Goal: Navigation & Orientation: Find specific page/section

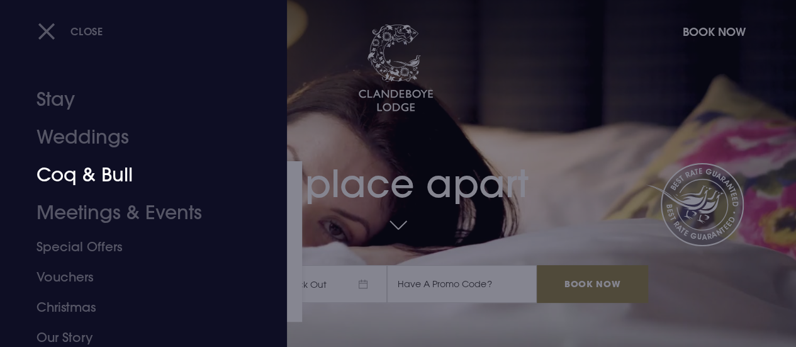
click at [97, 183] on link "Coq & Bull" at bounding box center [135, 175] width 197 height 38
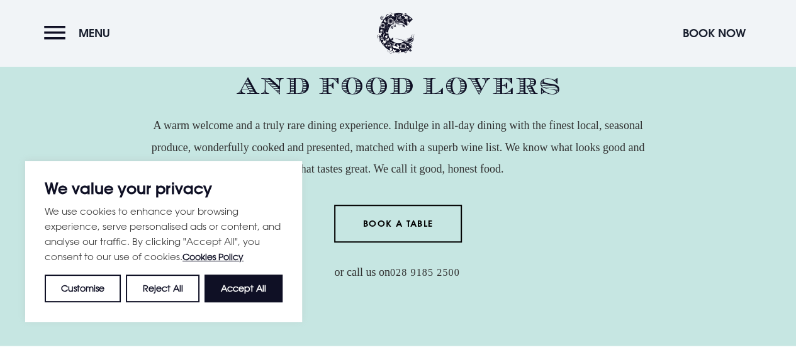
scroll to position [378, 0]
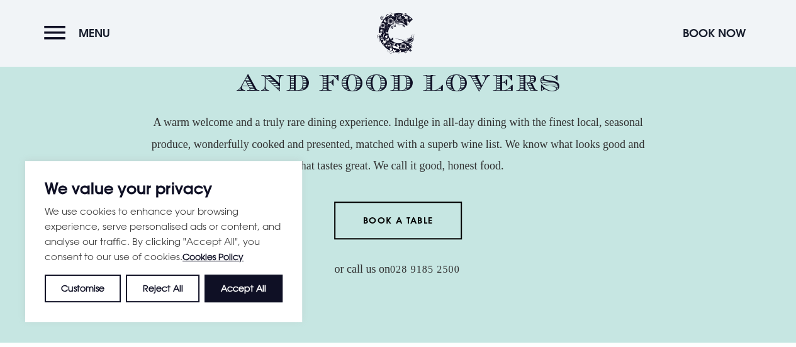
click at [237, 292] on button "Accept All" at bounding box center [244, 289] width 78 height 28
checkbox input "true"
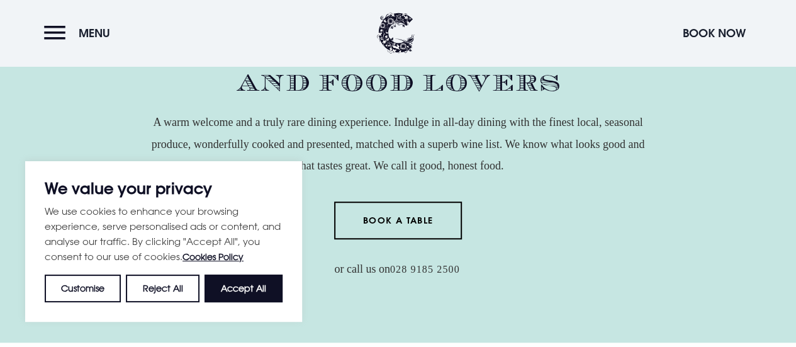
checkbox input "true"
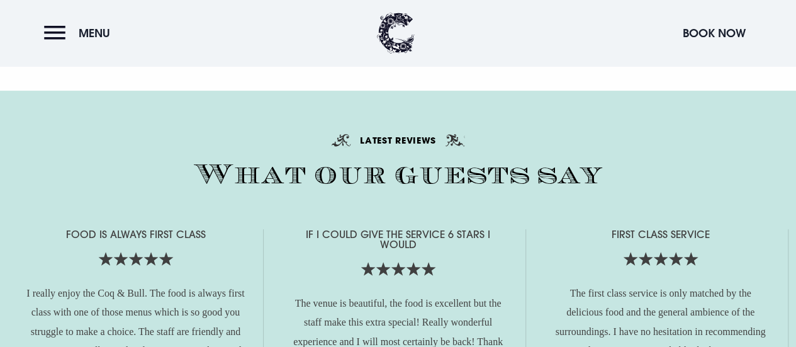
scroll to position [2581, 0]
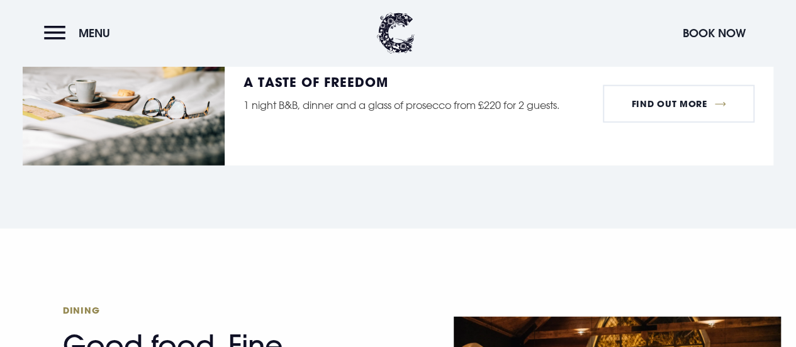
scroll to position [1700, 0]
